Goal: Task Accomplishment & Management: Manage account settings

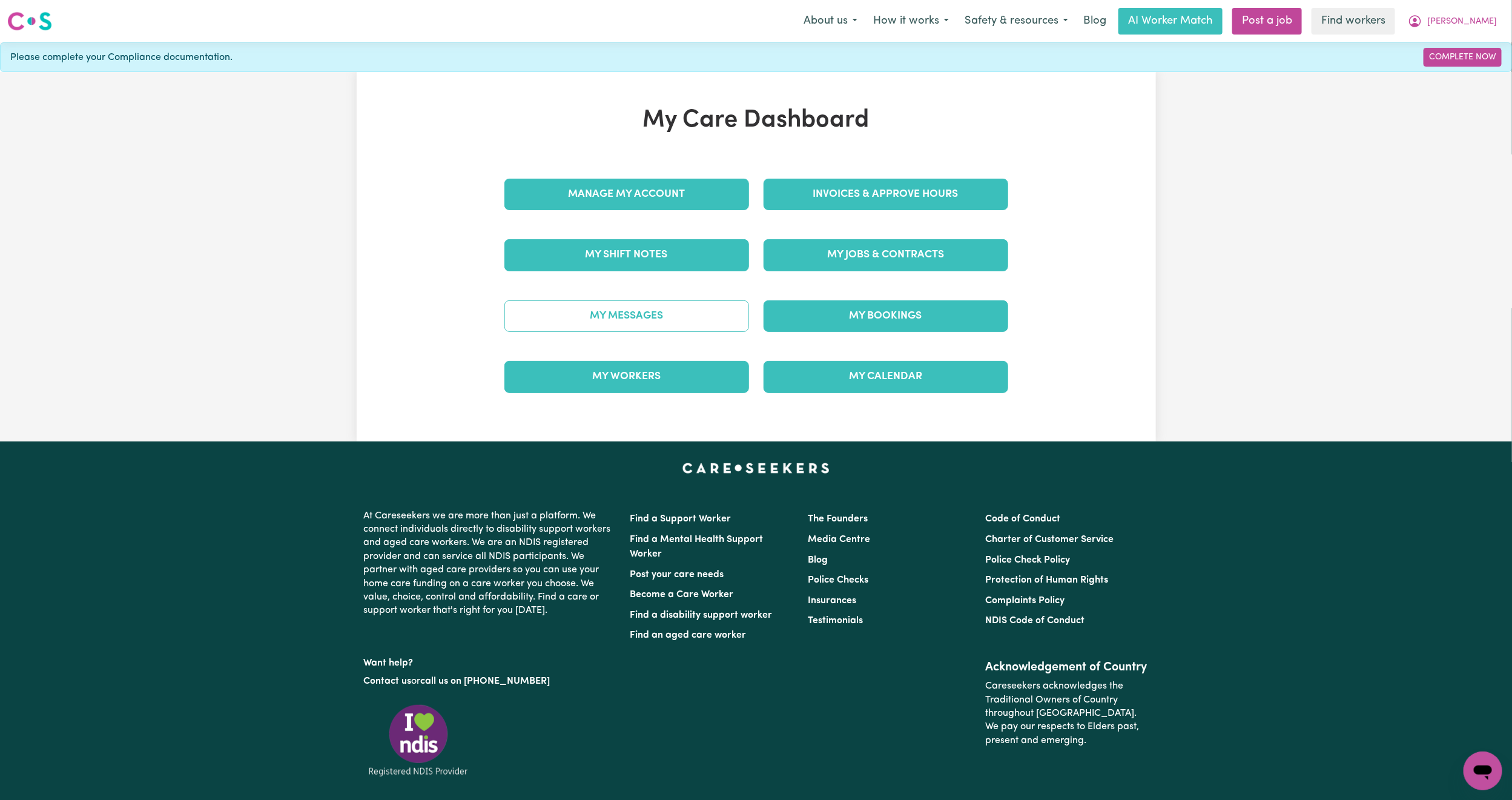
click at [701, 314] on link "My Messages" at bounding box center [627, 316] width 244 height 32
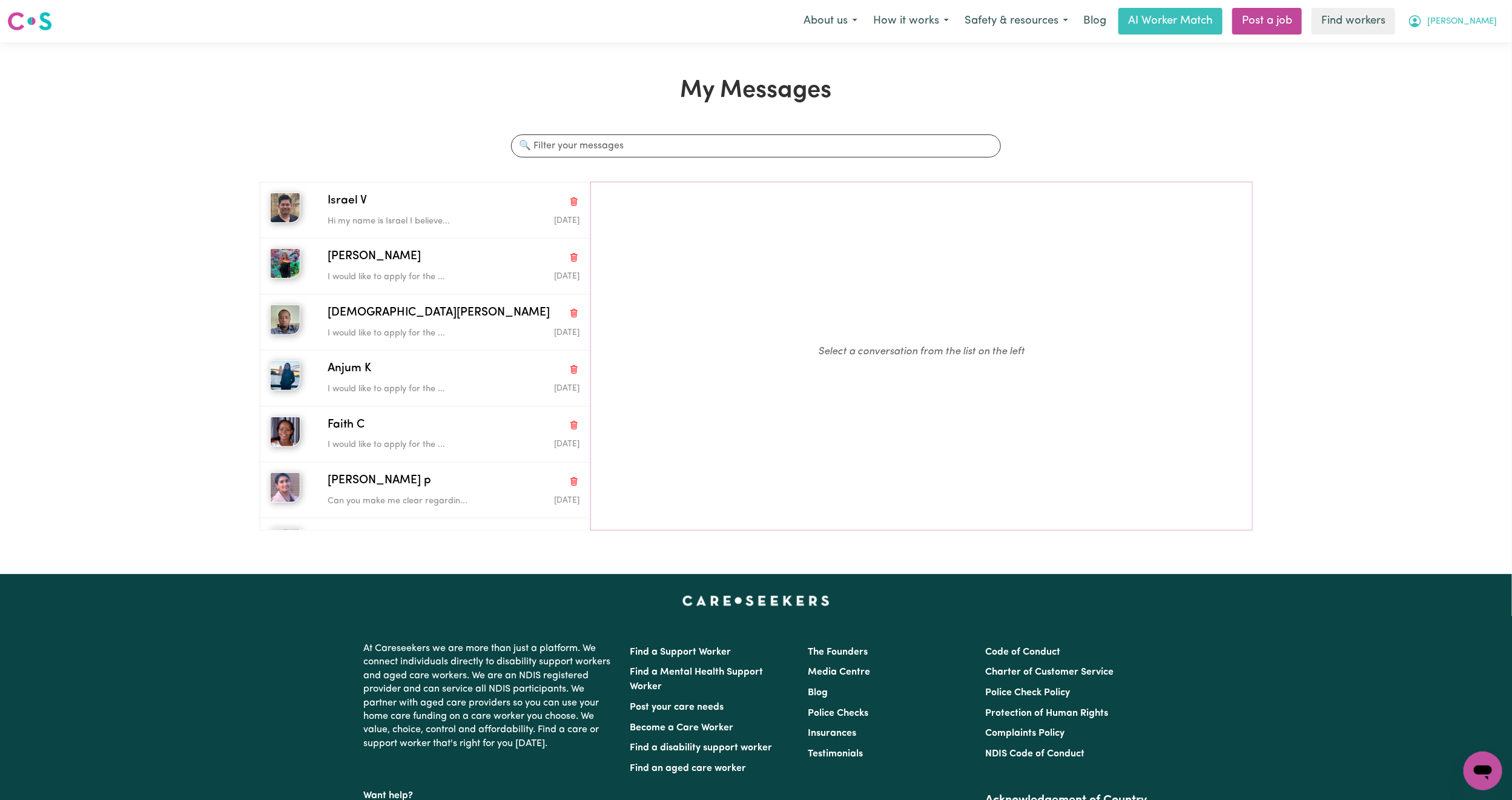
click at [1486, 18] on span "[PERSON_NAME]" at bounding box center [1462, 22] width 70 height 14
click at [1453, 42] on link "My Dashboard" at bounding box center [1456, 47] width 96 height 23
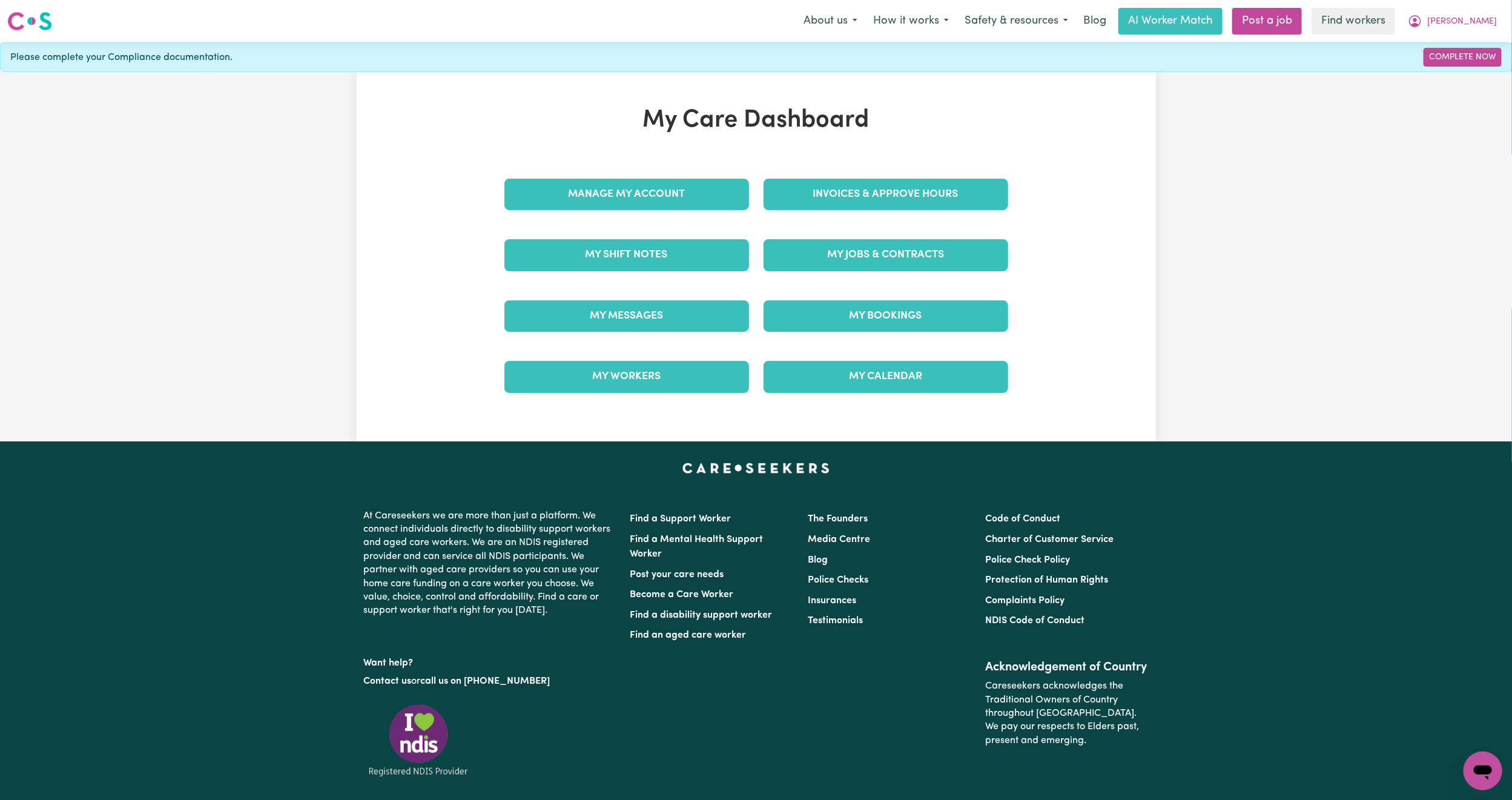
drag, startPoint x: 874, startPoint y: 162, endPoint x: 872, endPoint y: 180, distance: 18.1
click at [874, 163] on div "My Care Dashboard Manage My Account Invoices & Approve Hours My Shift Notes My …" at bounding box center [756, 257] width 533 height 302
click at [872, 183] on link "Invoices & Approve Hours" at bounding box center [885, 195] width 244 height 32
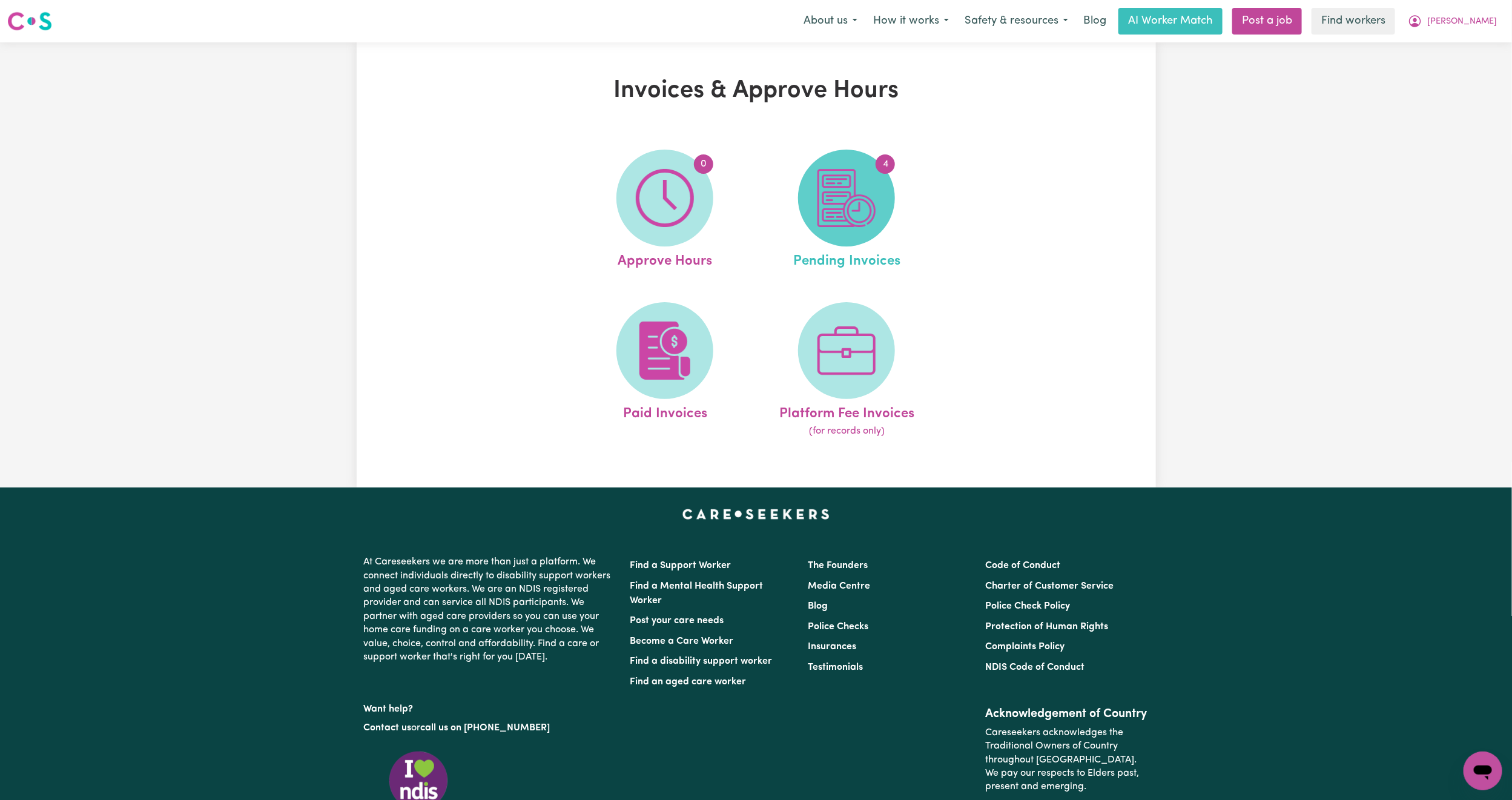
click at [857, 234] on span "4" at bounding box center [846, 198] width 97 height 97
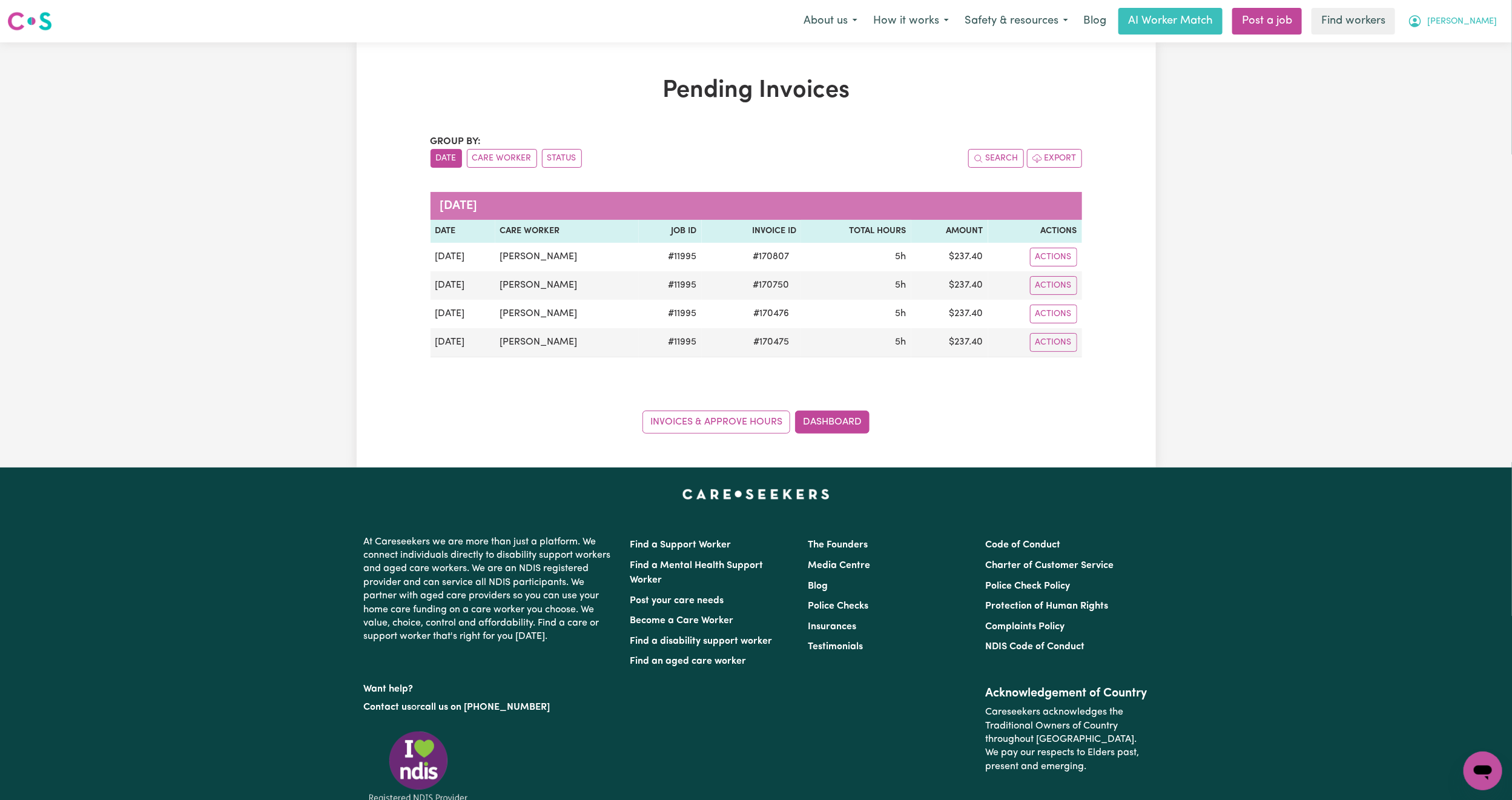
click at [1474, 25] on span "[PERSON_NAME]" at bounding box center [1462, 22] width 70 height 14
click at [1461, 73] on link "Logout" at bounding box center [1456, 70] width 96 height 23
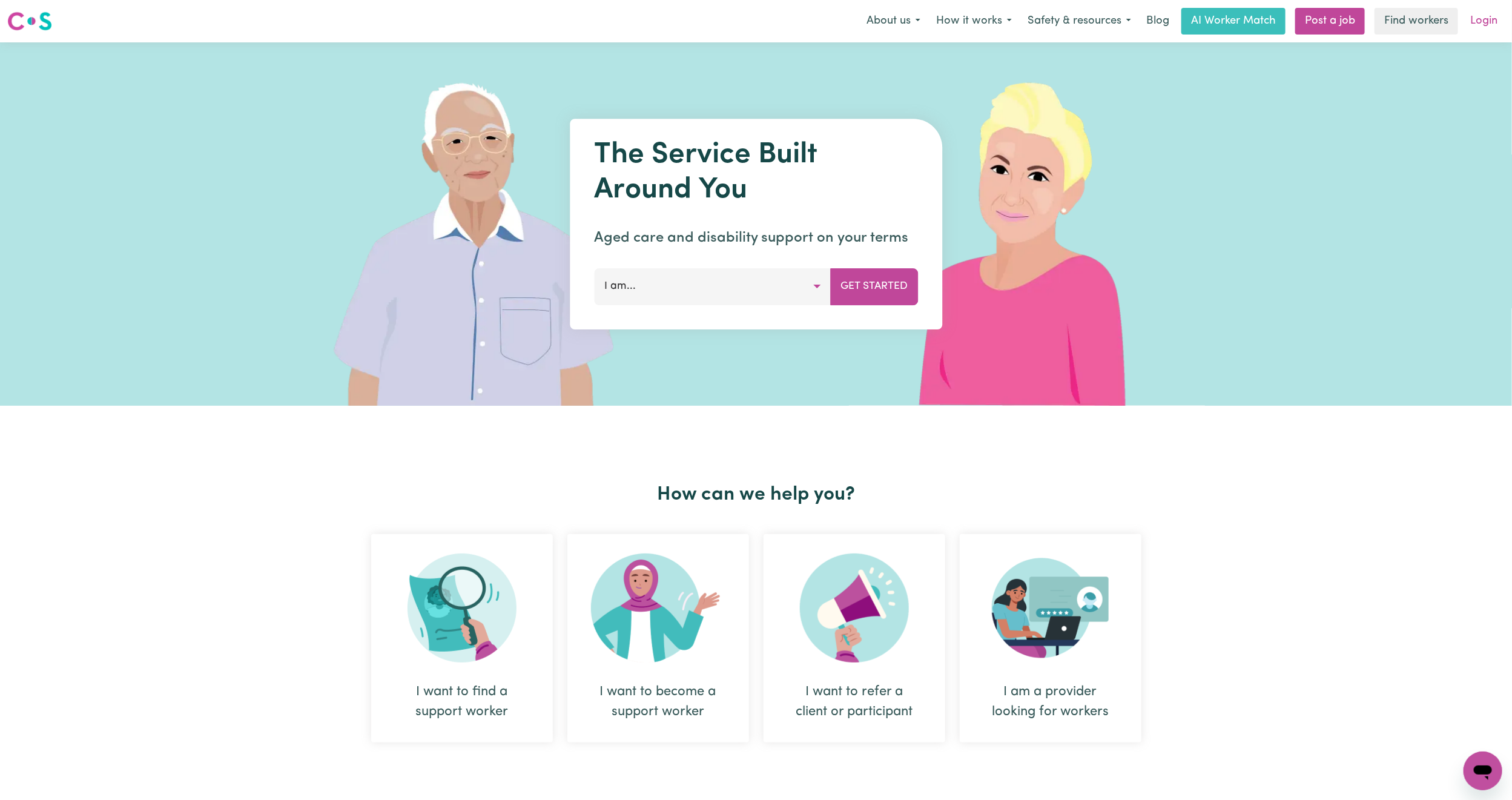
click at [1478, 29] on link "Login" at bounding box center [1483, 21] width 42 height 27
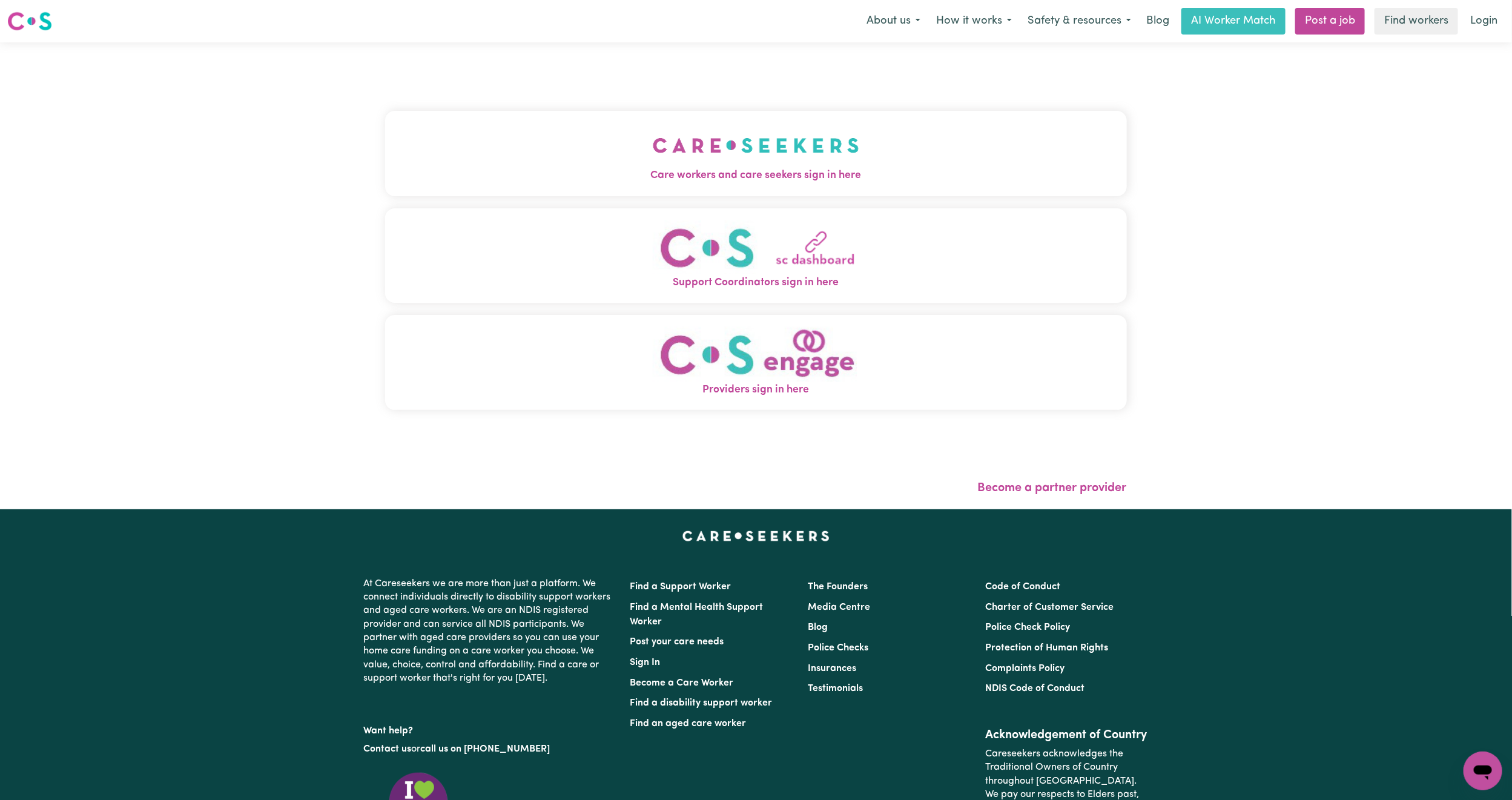
click at [944, 171] on span "Care workers and care seekers sign in here" at bounding box center [756, 175] width 742 height 16
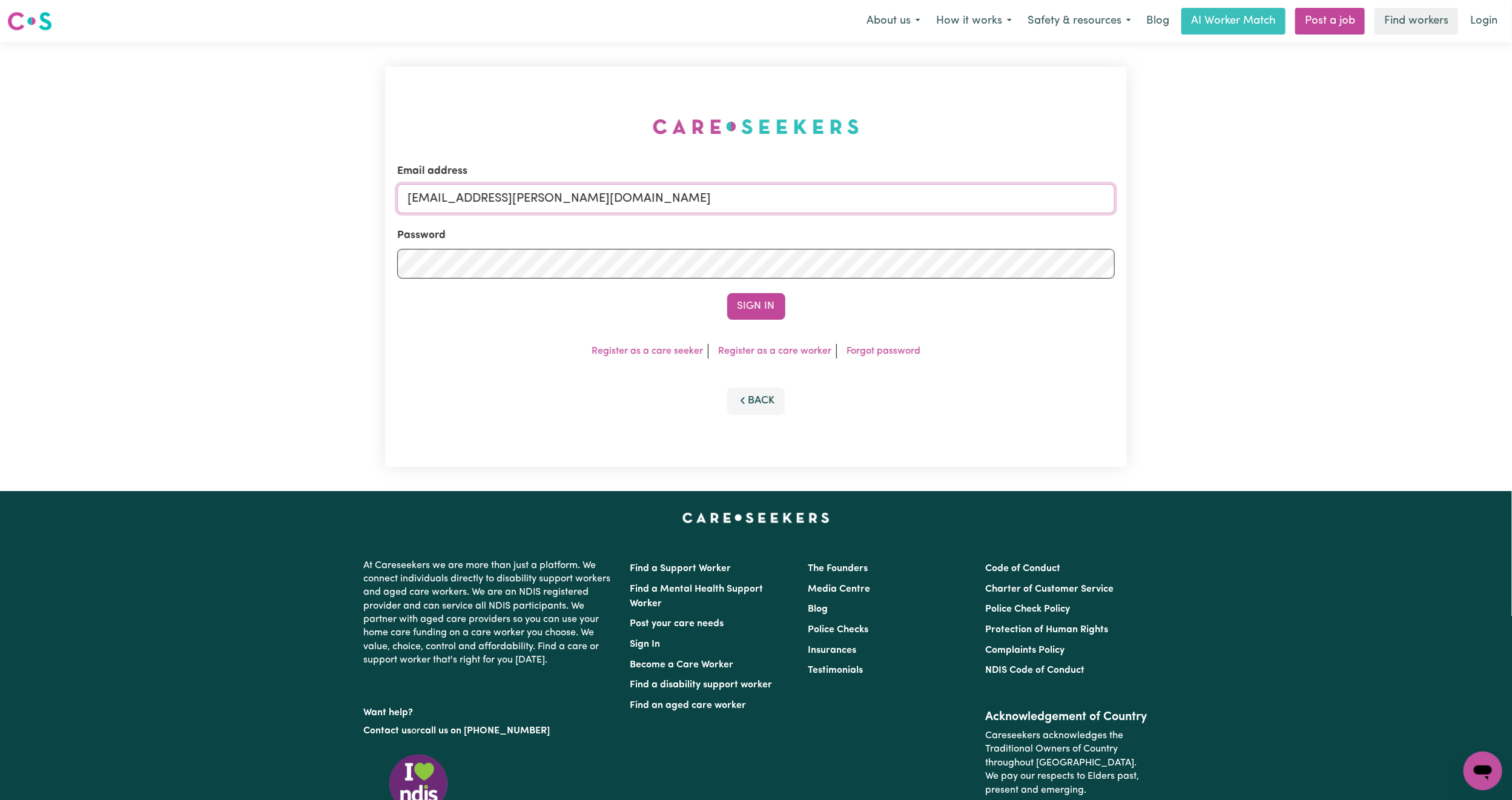
drag, startPoint x: 466, startPoint y: 196, endPoint x: 770, endPoint y: 221, distance: 305.0
click at [801, 240] on form "Email address [EMAIL_ADDRESS][PERSON_NAME][DOMAIN_NAME] Password Sign In" at bounding box center [756, 241] width 717 height 156
click at [668, 189] on input "[EMAIL_ADDRESS][PERSON_NAME][DOMAIN_NAME]" at bounding box center [756, 198] width 717 height 29
drag, startPoint x: 471, startPoint y: 202, endPoint x: 814, endPoint y: 284, distance: 352.7
click at [805, 217] on form "Email address [EMAIL_ADDRESS][PERSON_NAME][DOMAIN_NAME] Password Sign In" at bounding box center [756, 241] width 717 height 156
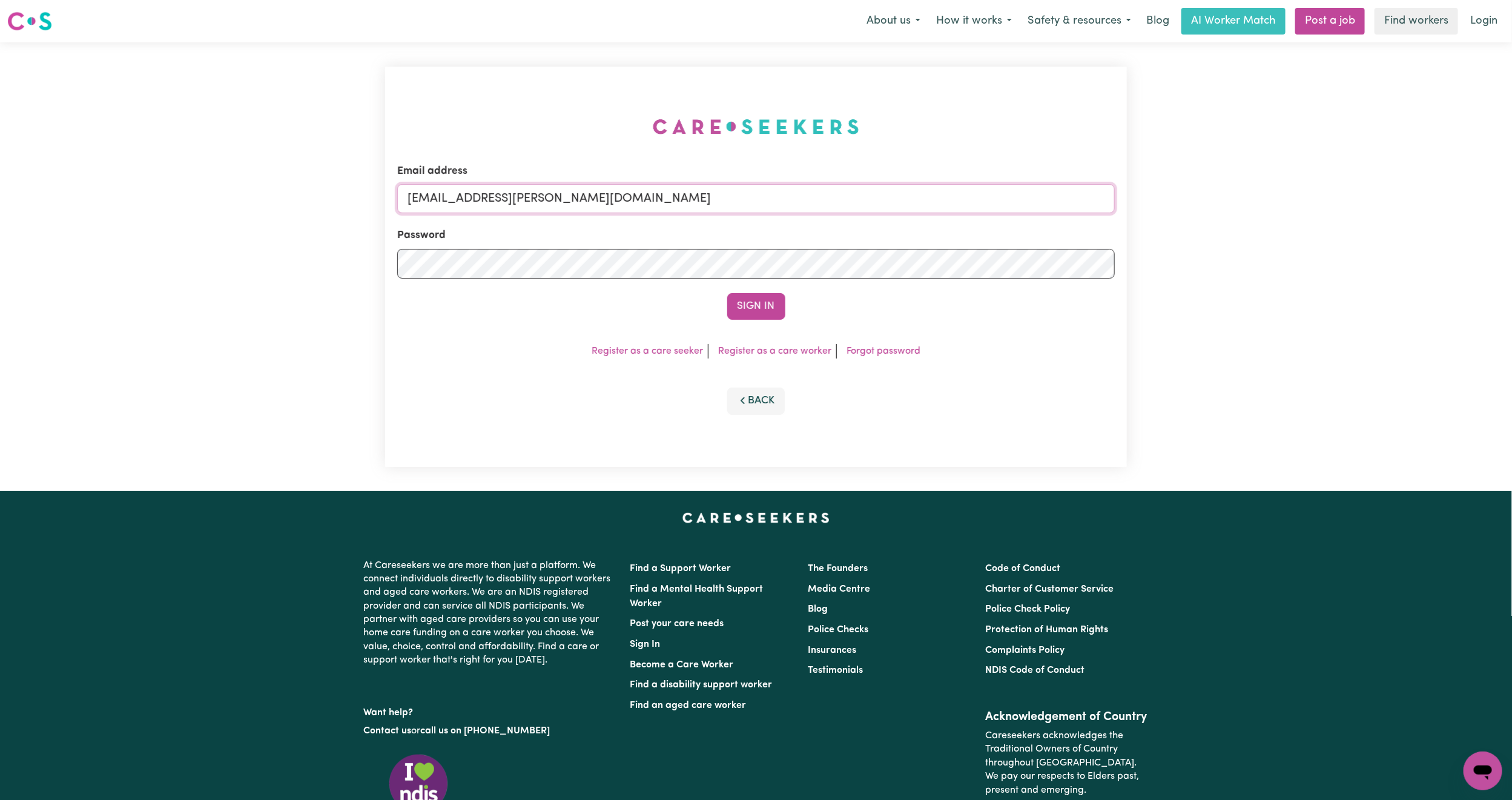
paste input "[EMAIL_ADDRESS][DOMAIN_NAME]"
type input "superuser~[EMAIL_ADDRESS][DOMAIN_NAME]"
click at [760, 295] on button "Sign In" at bounding box center [756, 306] width 58 height 27
